Goal: Transaction & Acquisition: Purchase product/service

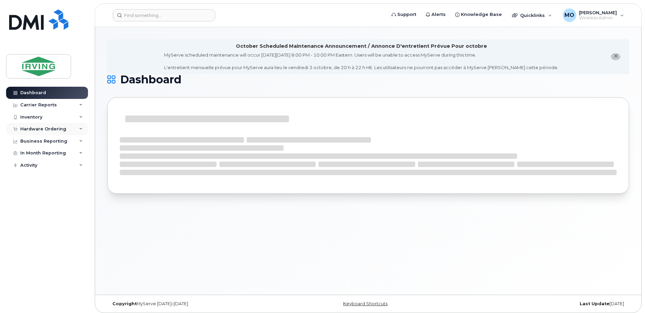
click at [38, 128] on div "Hardware Ordering" at bounding box center [43, 128] width 46 height 5
click at [33, 152] on div "Orders" at bounding box center [31, 154] width 17 height 6
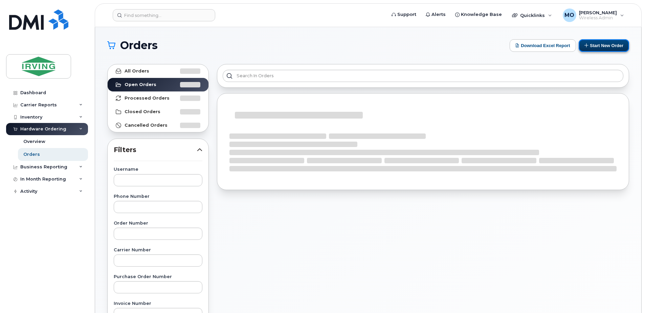
click at [597, 44] on button "Start New Order" at bounding box center [604, 45] width 50 height 13
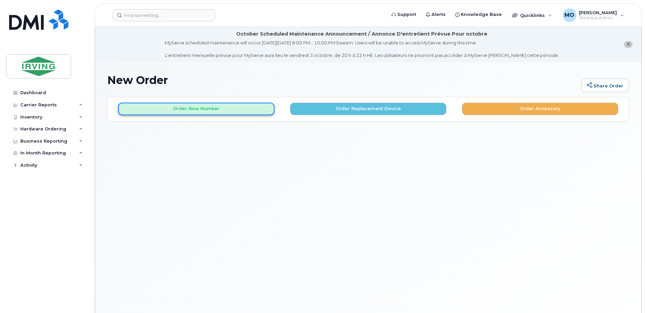
click at [198, 106] on button "Order New Number" at bounding box center [196, 109] width 156 height 13
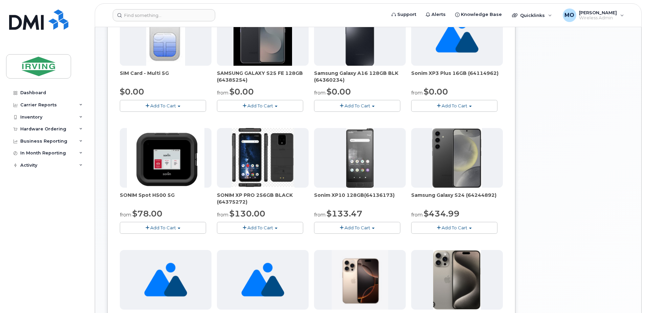
scroll to position [169, 0]
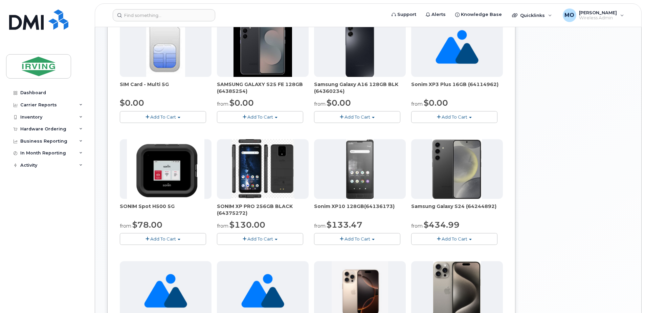
click at [267, 118] on span "Add To Cart" at bounding box center [260, 116] width 26 height 5
click at [269, 129] on link "$0.00 - 3 year term – Voice & Data(128gb)" at bounding box center [272, 129] width 107 height 8
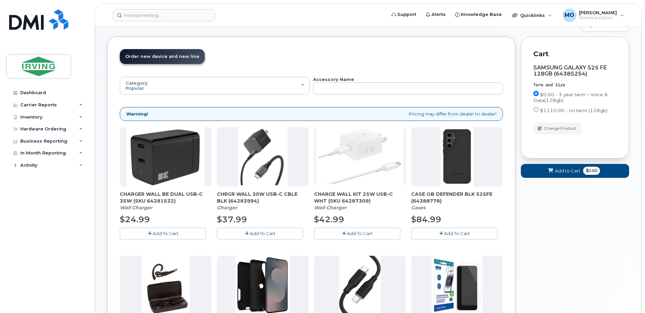
scroll to position [72, 0]
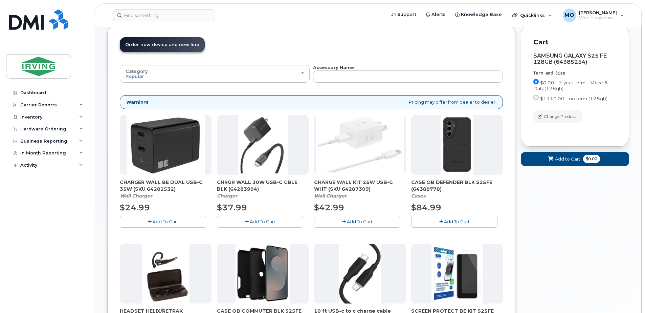
click at [354, 223] on span "Add To Cart" at bounding box center [360, 221] width 26 height 5
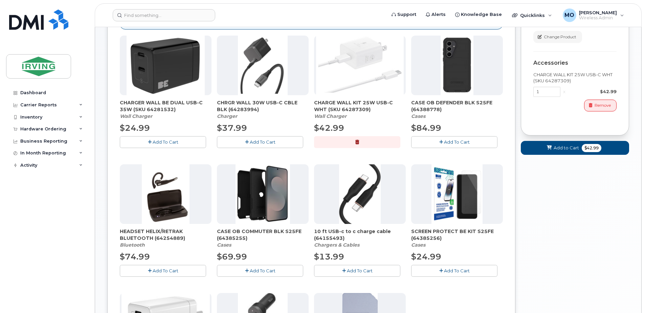
scroll to position [140, 0]
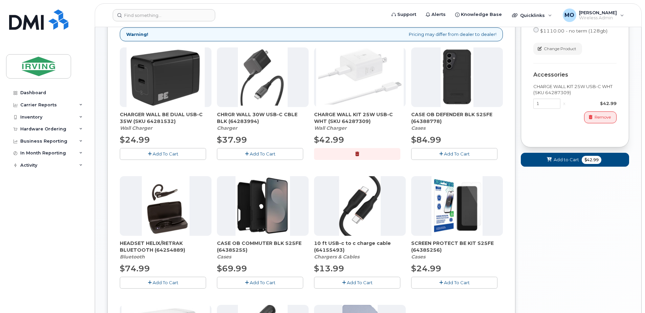
click at [457, 154] on span "Add To Cart" at bounding box center [457, 153] width 26 height 5
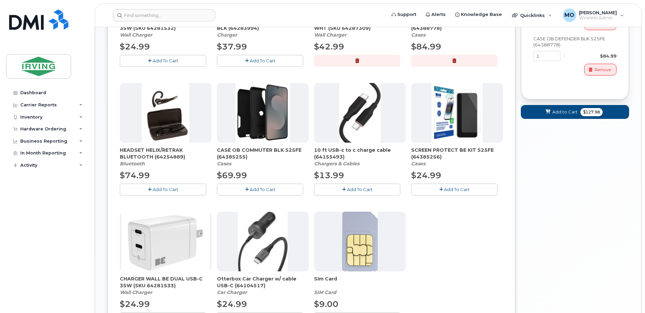
scroll to position [275, 0]
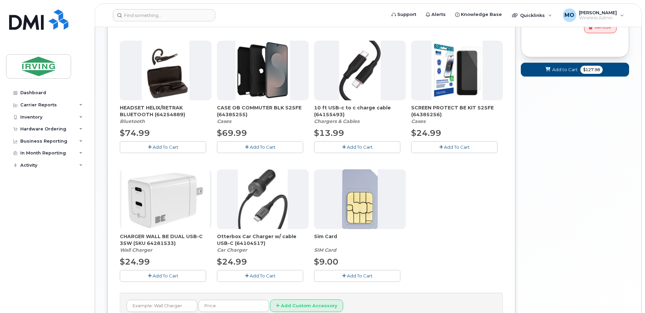
click at [459, 146] on span "Add To Cart" at bounding box center [457, 146] width 26 height 5
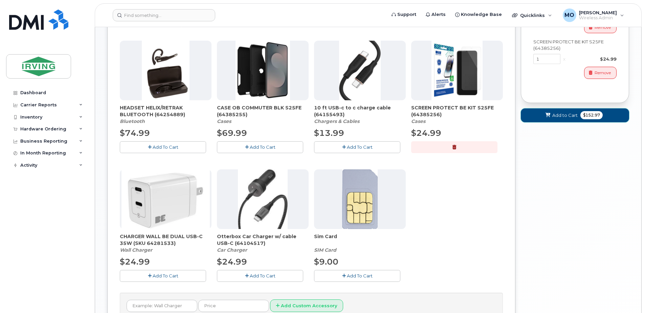
click at [554, 117] on span "Add to Cart" at bounding box center [564, 115] width 25 height 6
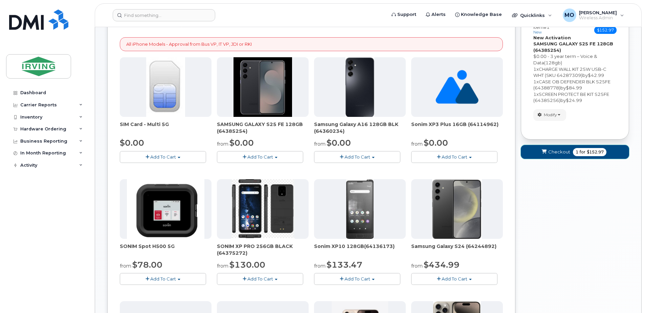
click at [558, 150] on span "Checkout" at bounding box center [559, 152] width 22 height 6
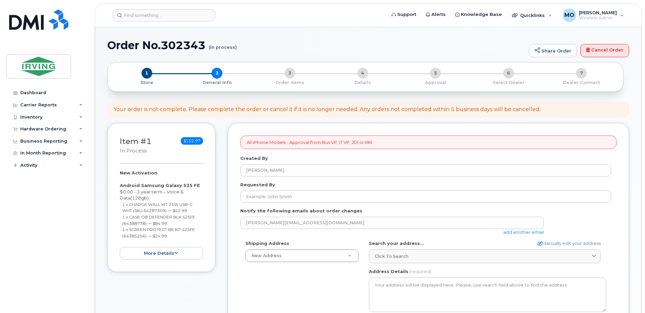
select select
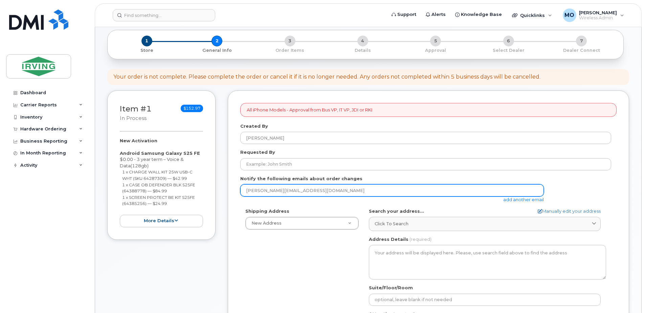
scroll to position [68, 0]
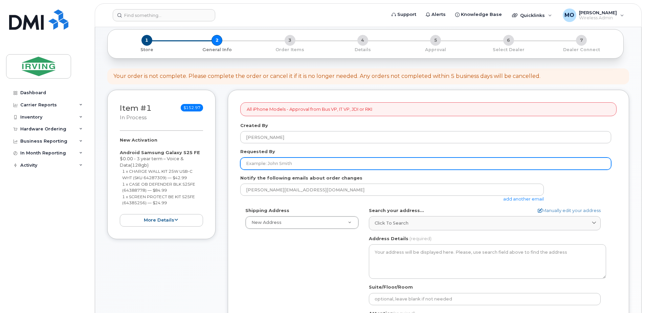
click at [271, 164] on input "Requested By" at bounding box center [425, 163] width 371 height 12
type input "[PERSON_NAME]"
type input "5068636003"
select select
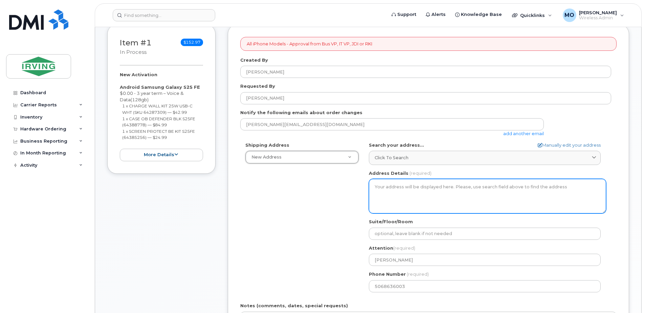
scroll to position [135, 0]
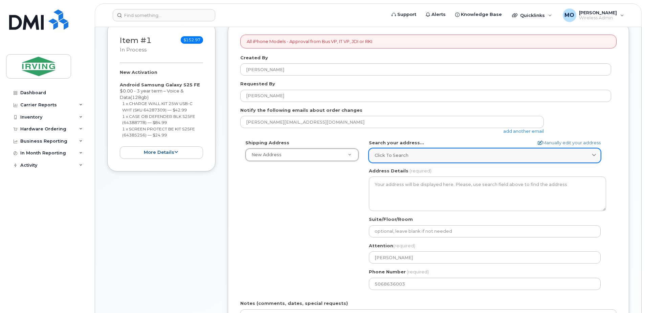
click at [402, 158] on span "Click to search" at bounding box center [392, 155] width 34 height 6
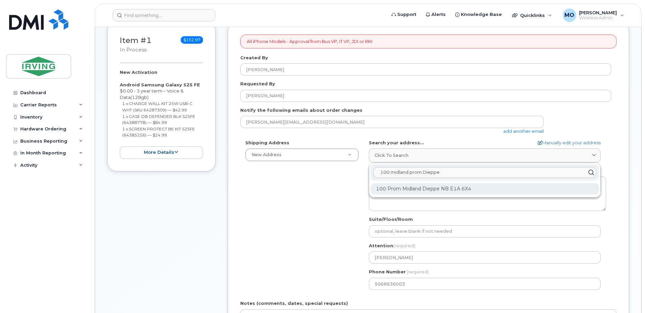
type input "100 midland prom Dieppe"
click at [412, 190] on div "100 Prom Midland Dieppe NB E1A 6X4" at bounding box center [485, 188] width 229 height 11
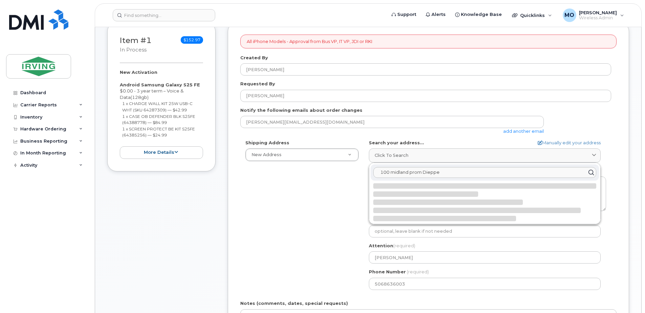
select select
type textarea "100 Prom Midland DIEPPE NB E1A 6X4 CANADA"
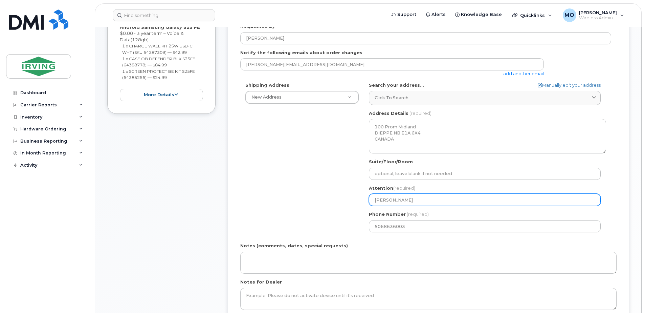
scroll to position [203, 0]
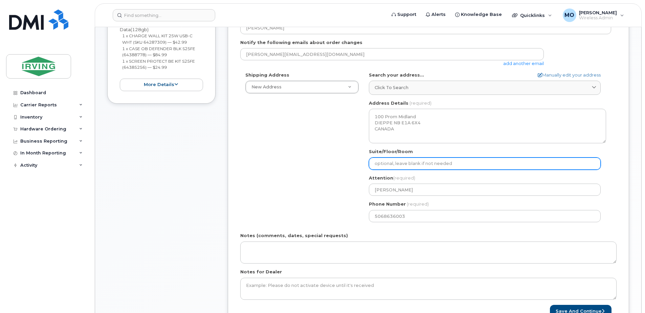
click at [390, 167] on input "Suite/Floor/Room" at bounding box center [485, 163] width 232 height 12
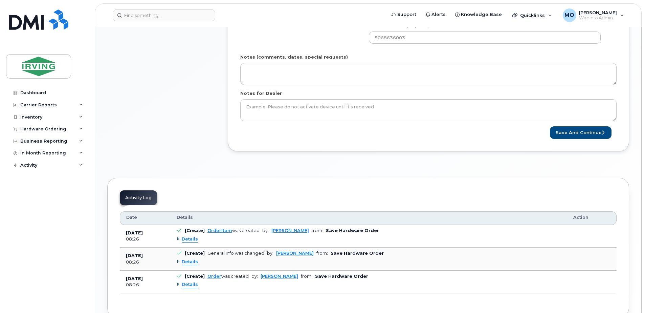
scroll to position [406, 0]
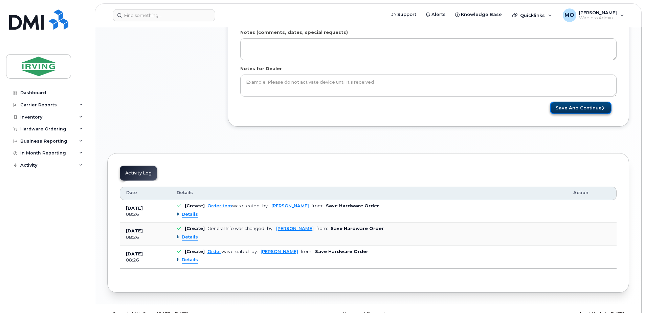
click at [580, 107] on button "Save and Continue" at bounding box center [581, 108] width 62 height 13
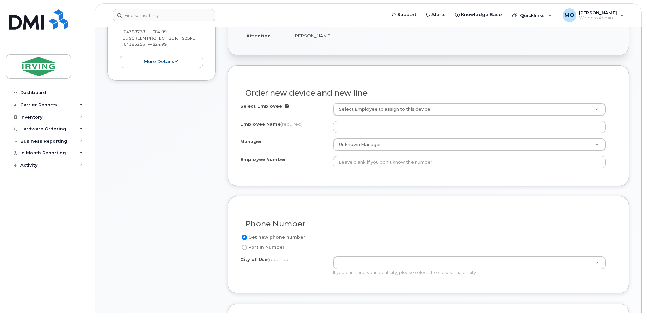
scroll to position [238, 0]
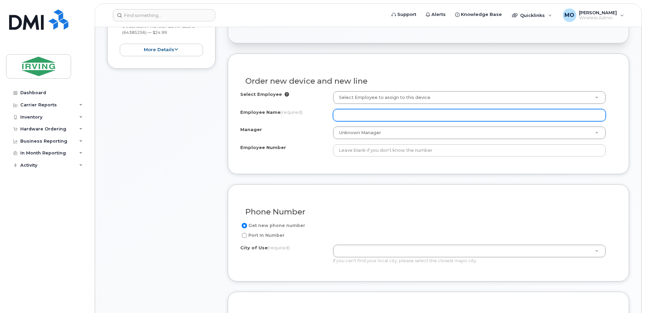
click at [363, 115] on input "Employee Name (required)" at bounding box center [469, 115] width 273 height 12
click at [397, 118] on input "Employee Name (required)" at bounding box center [469, 115] width 273 height 12
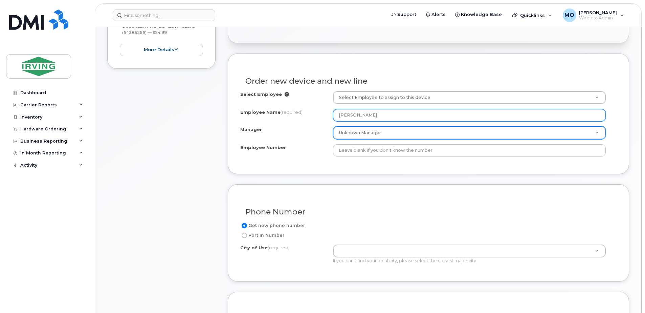
type input "[PERSON_NAME]"
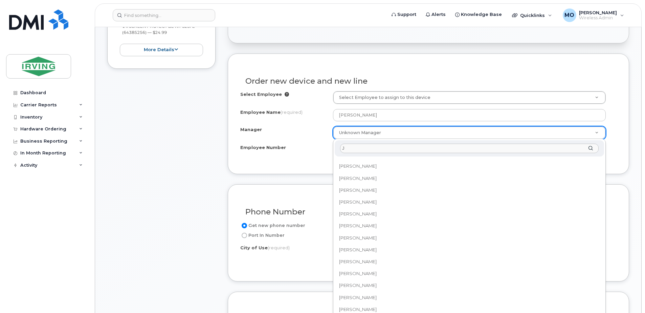
scroll to position [0, 0]
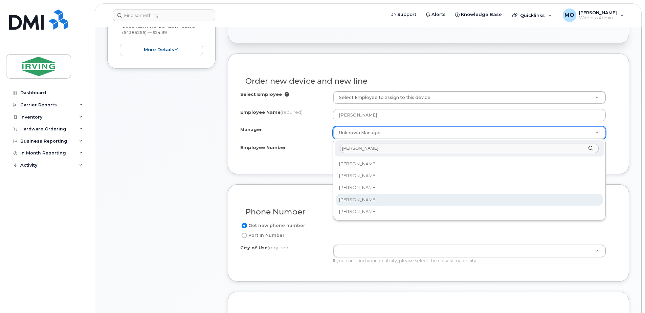
type input "John Mac"
select select "1466508"
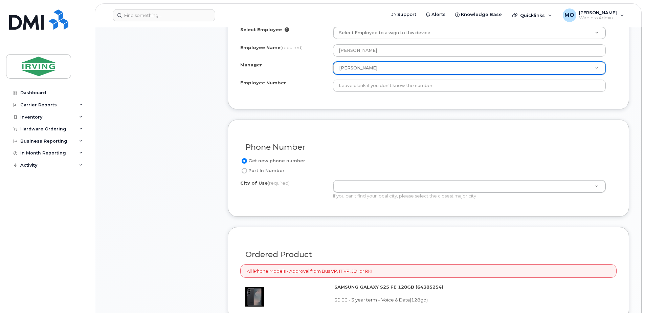
scroll to position [306, 0]
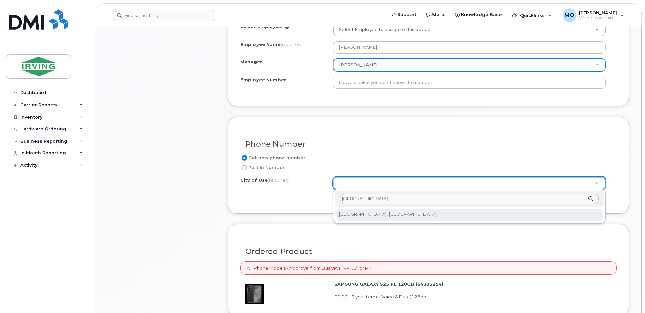
type input "Halifax"
type input "3070"
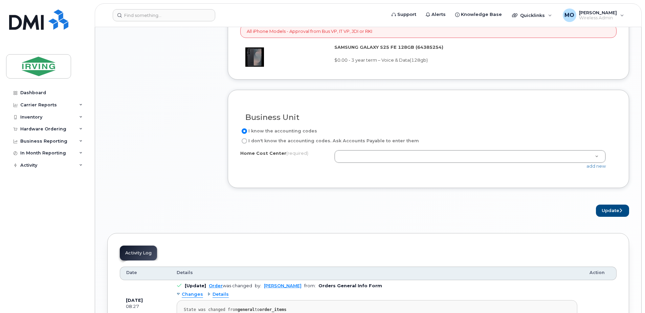
scroll to position [543, 0]
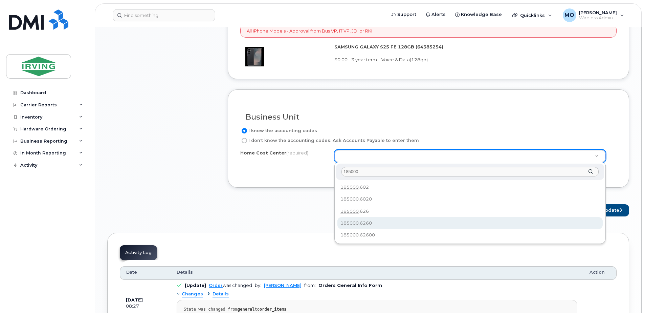
type input "185000"
type input "185000.6260"
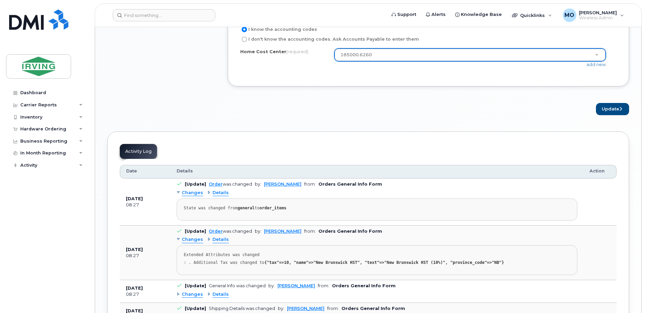
scroll to position [644, 0]
click at [613, 107] on button "Update" at bounding box center [612, 109] width 33 height 13
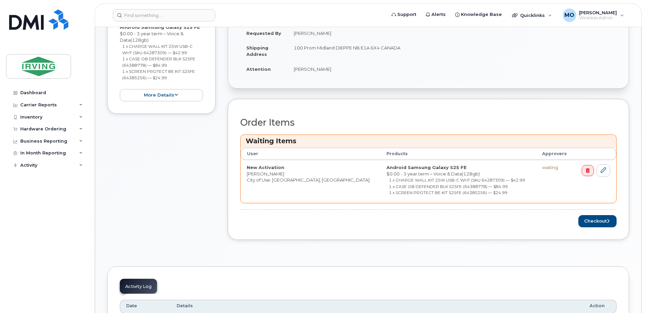
scroll to position [237, 0]
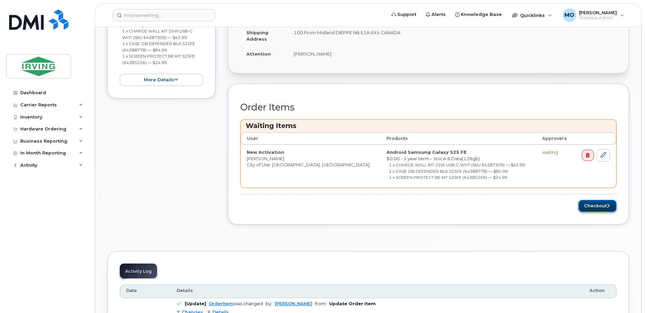
click at [607, 204] on icon "submit" at bounding box center [608, 205] width 3 height 4
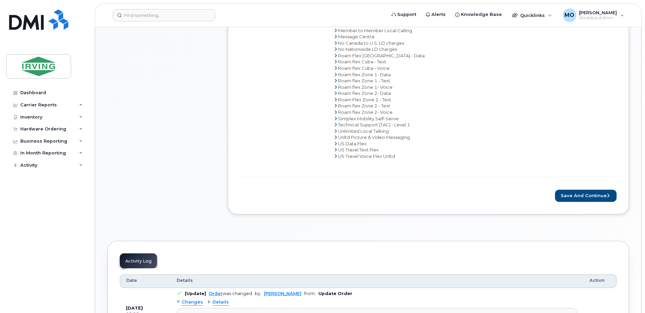
scroll to position [474, 0]
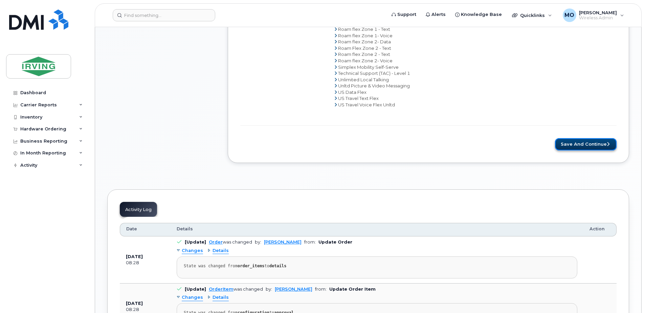
click at [596, 144] on button "Save and Continue" at bounding box center [586, 144] width 62 height 13
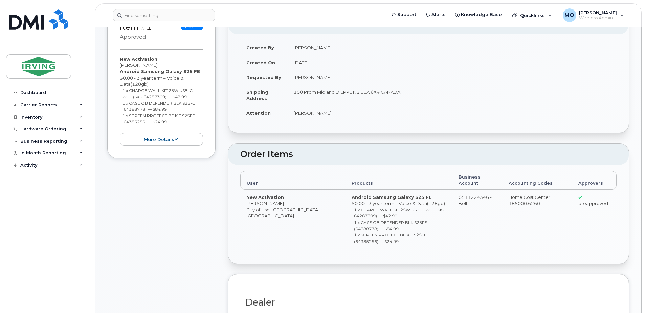
radio input "true"
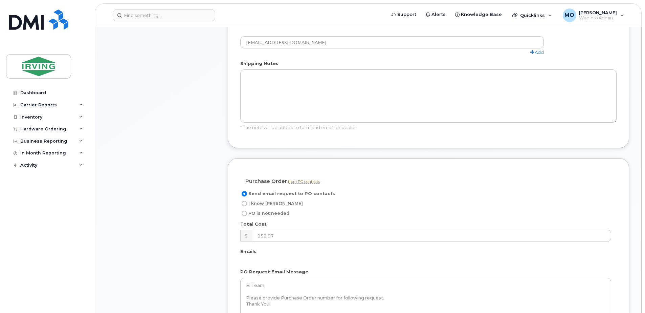
scroll to position [474, 0]
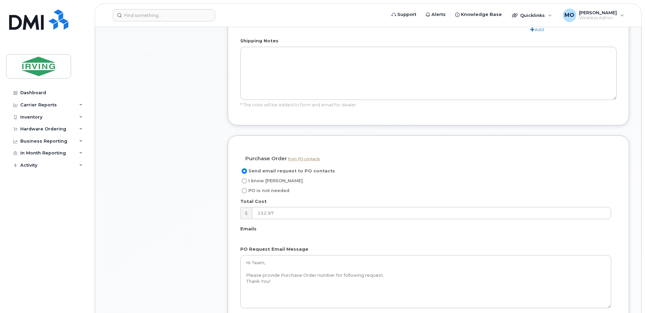
click at [247, 178] on input "I know [PERSON_NAME]" at bounding box center [244, 180] width 5 height 5
radio input "true"
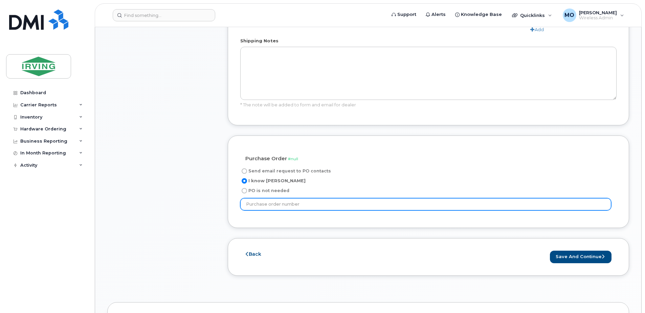
click at [263, 198] on input "text" at bounding box center [425, 204] width 371 height 12
type input "221980"
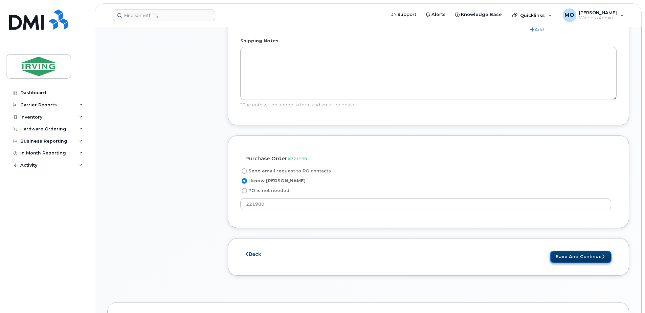
click at [583, 251] on button "Save and Continue" at bounding box center [581, 257] width 62 height 13
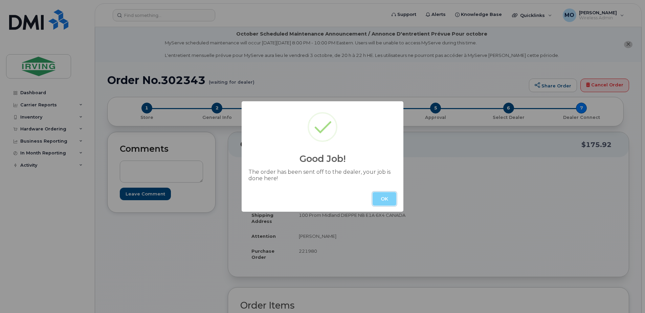
click at [389, 199] on button "OK" at bounding box center [385, 199] width 24 height 14
